Goal: Task Accomplishment & Management: Manage account settings

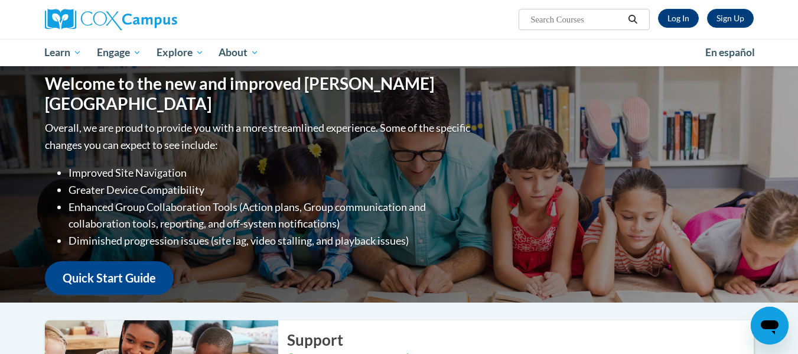
click at [677, 28] on div "Sign Up Log In Search Search..." at bounding box center [520, 15] width 485 height 30
click at [684, 15] on link "Log In" at bounding box center [678, 18] width 41 height 19
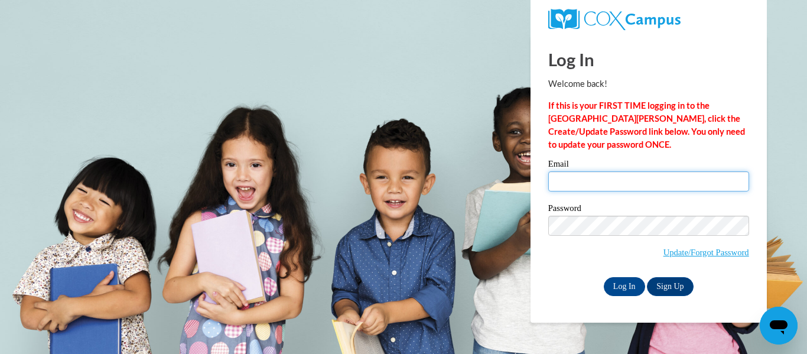
type input "scheerel@wauwatosa.k12.wi.us"
click at [553, 259] on span "Update/Forgot Password" at bounding box center [648, 240] width 201 height 49
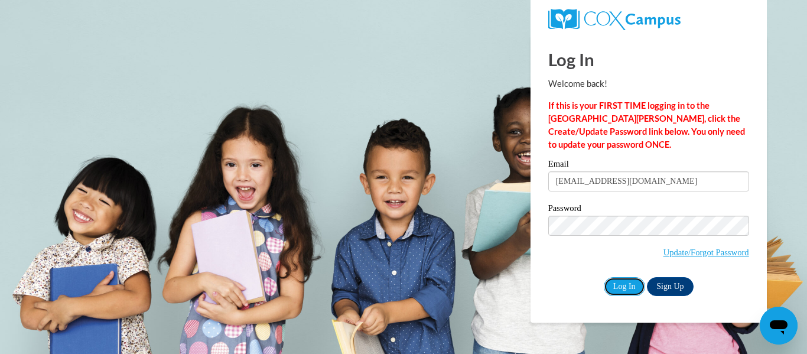
click at [612, 287] on input "Log In" at bounding box center [624, 286] width 41 height 19
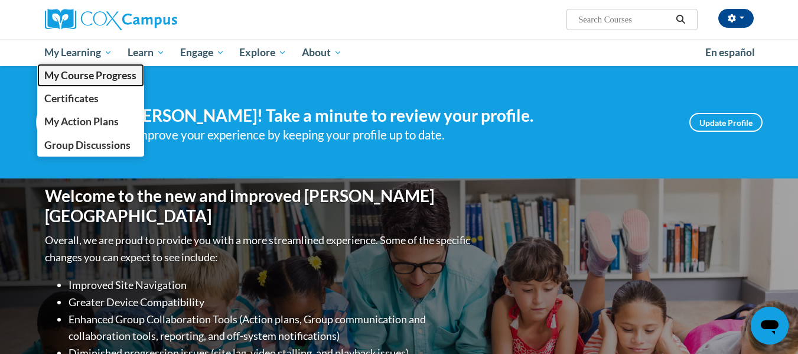
click at [81, 73] on span "My Course Progress" at bounding box center [90, 75] width 92 height 12
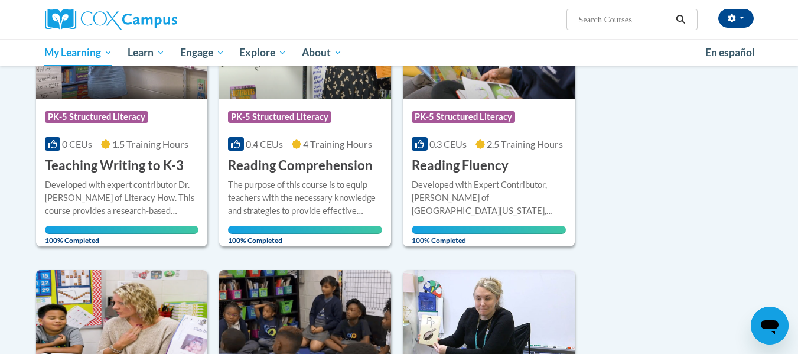
scroll to position [118, 0]
